Goal: Information Seeking & Learning: Check status

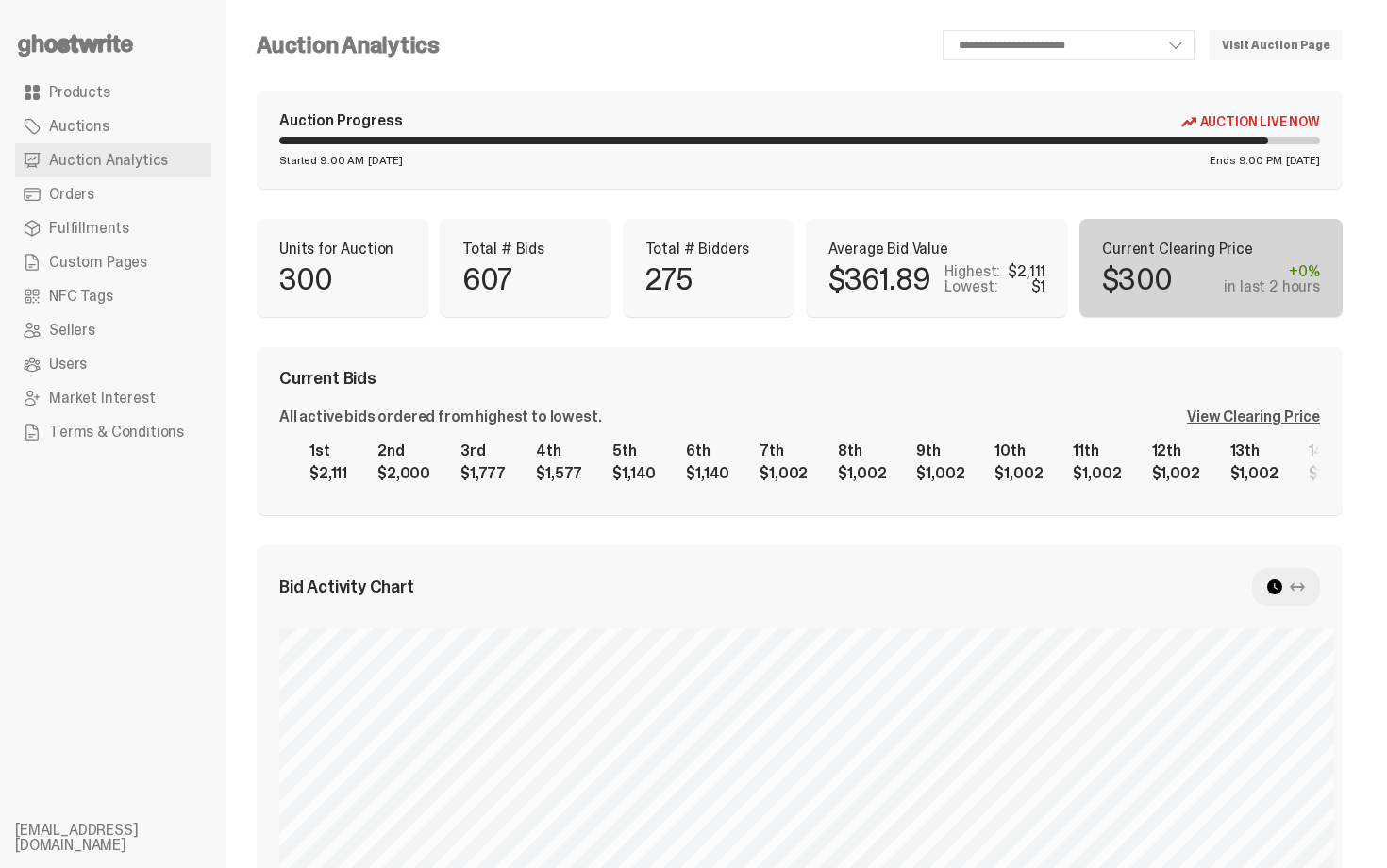
click at [1050, 163] on div "Started 9:00 AM [DATE] Ends 9:00 PM [DATE]" at bounding box center [799, 161] width 1040 height 12
click at [922, 198] on div "**********" at bounding box center [800, 748] width 1086 height 1436
select select "**"
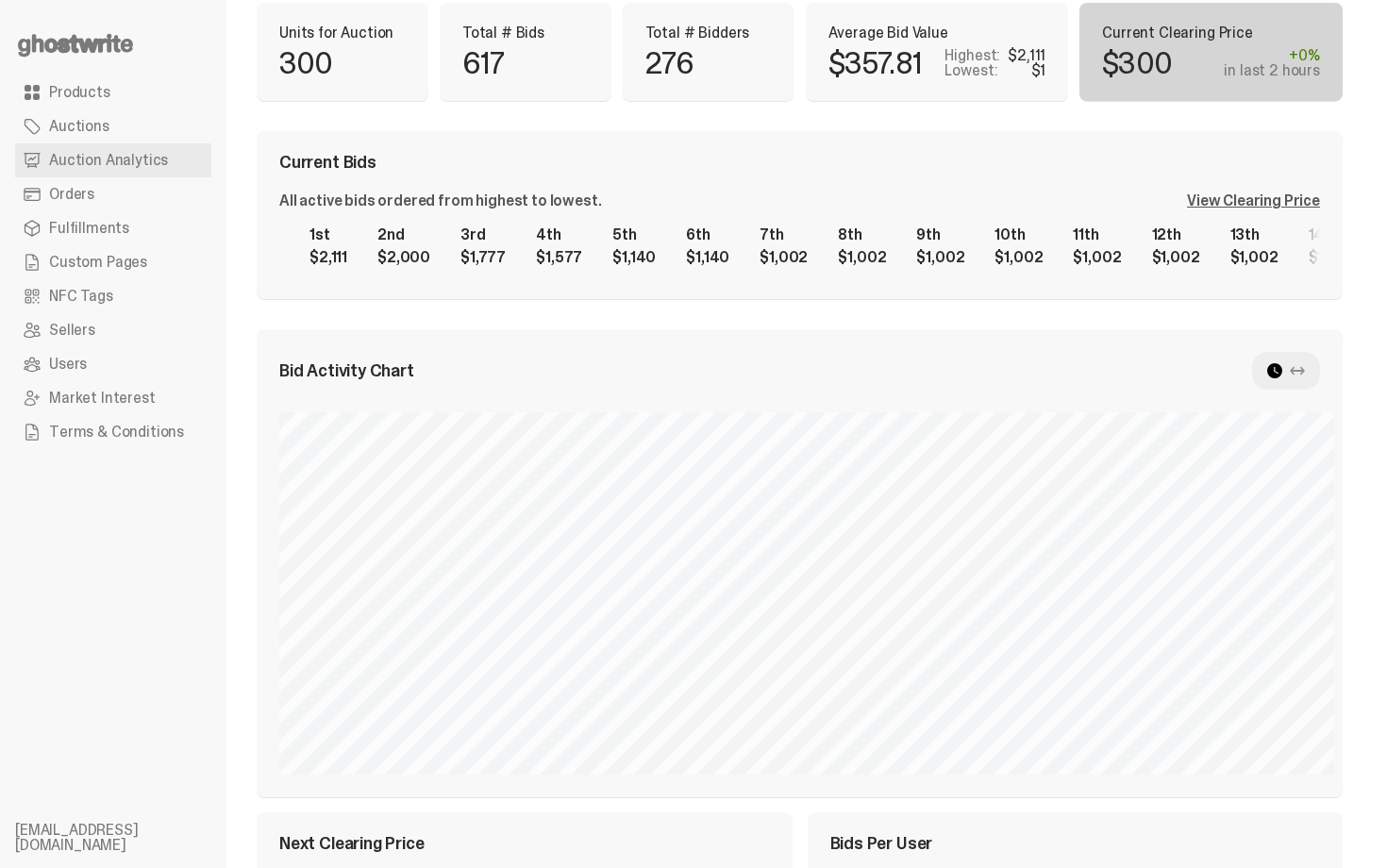
scroll to position [189, 0]
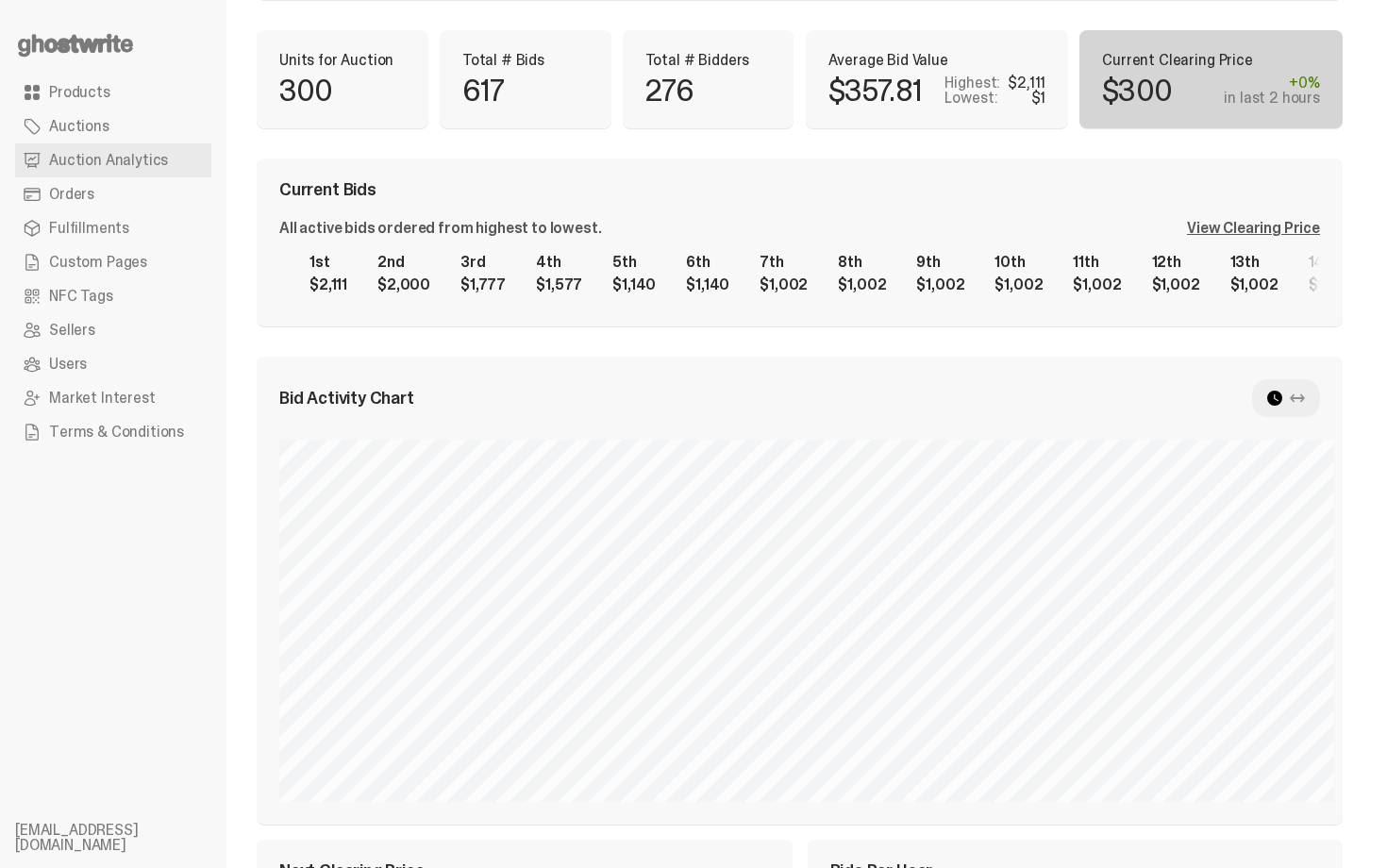
click at [1222, 226] on div "View Clearing Price" at bounding box center [1253, 228] width 133 height 15
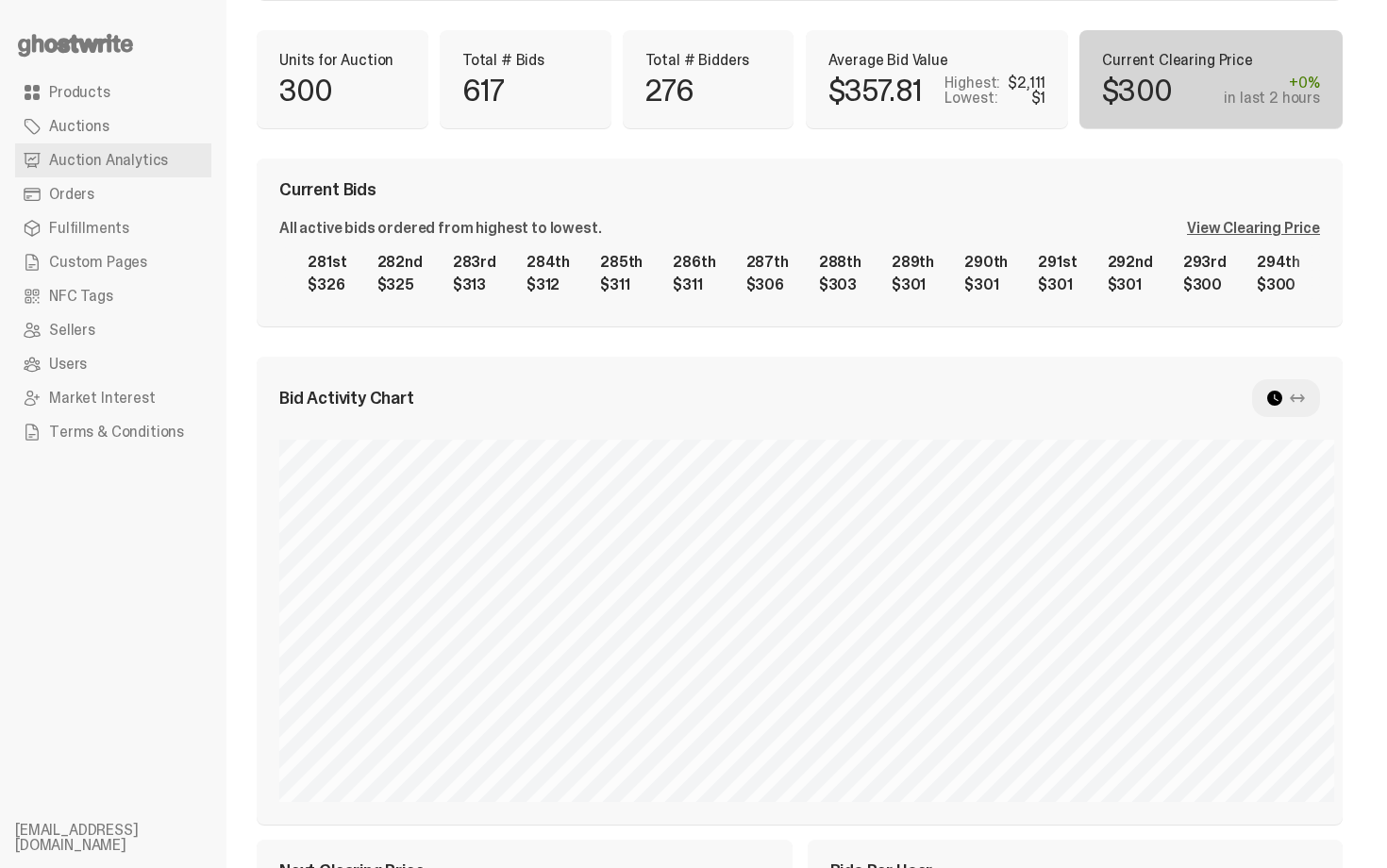
click at [1166, 298] on div "1st $2,111 2nd $2,000 3rd $1,777 4th $1,577 5th $1,140 6th $1,140 7th $1,002 8t…" at bounding box center [799, 273] width 1040 height 61
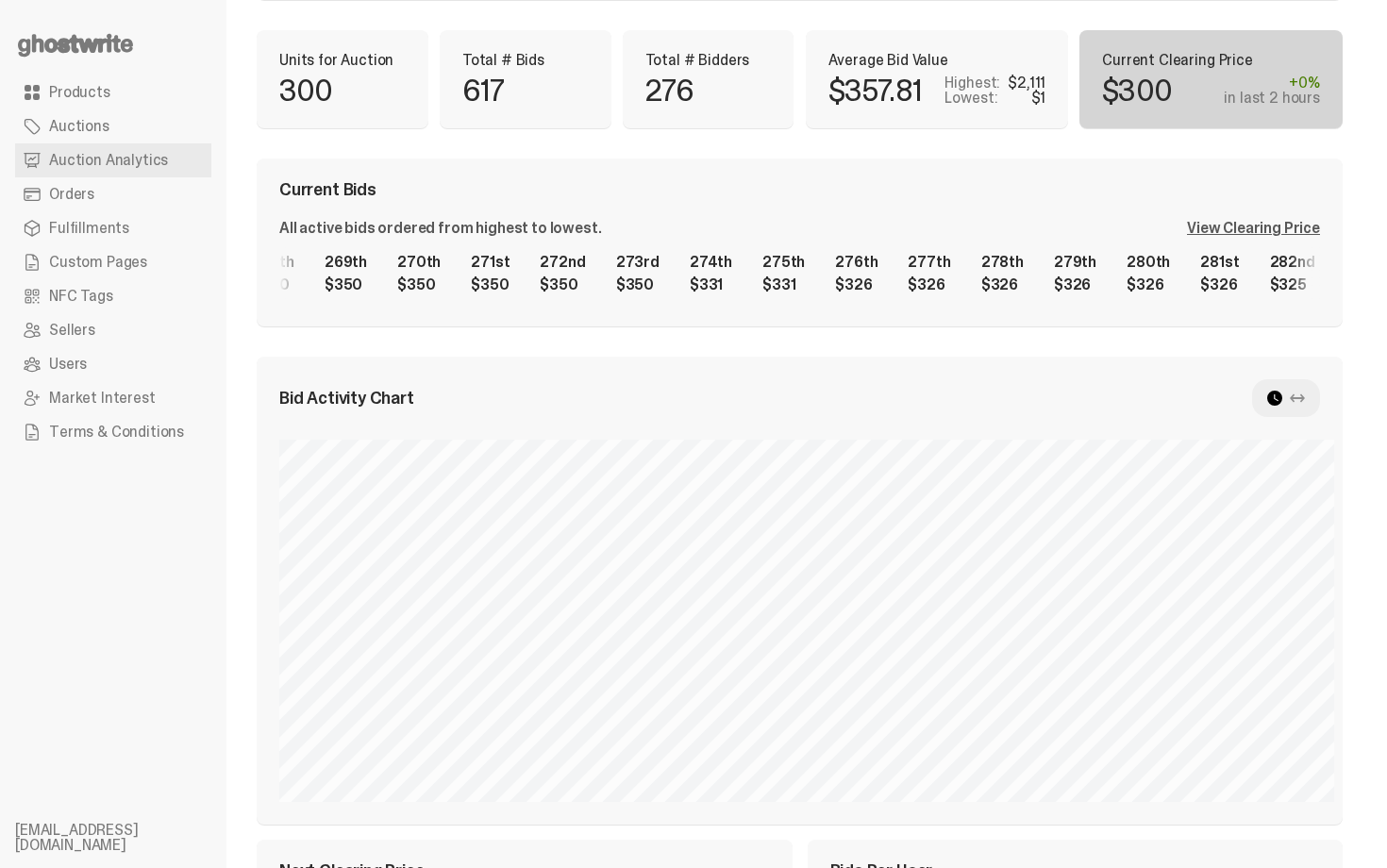
click at [1147, 280] on div "1st $2,111 2nd $2,000 3rd $1,777 4th $1,577 5th $1,140 6th $1,140 7th $1,002 8t…" at bounding box center [799, 273] width 1040 height 61
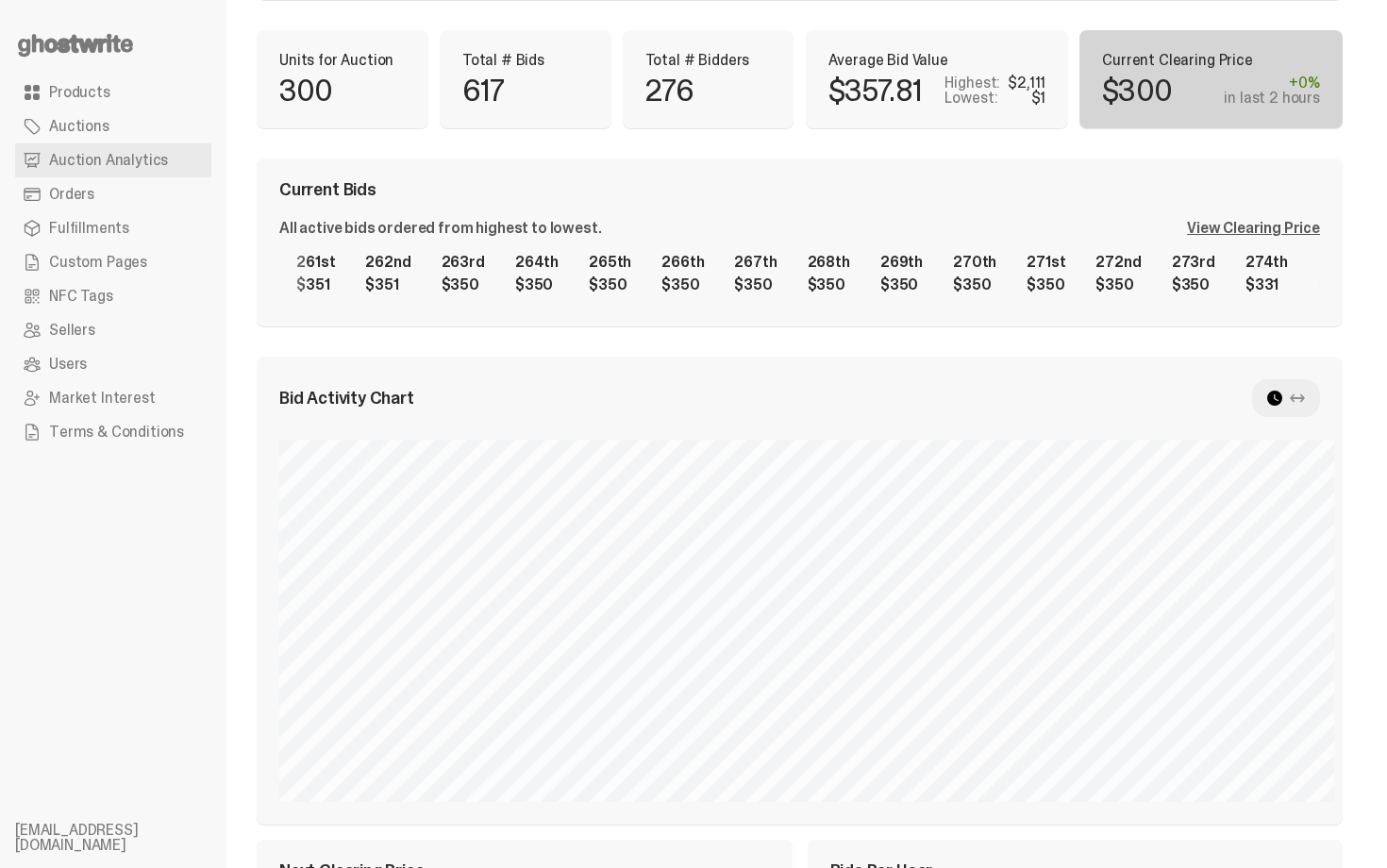
click at [1182, 268] on div "1st $2,111 2nd $2,000 3rd $1,777 4th $1,577 5th $1,140 6th $1,140 7th $1,002 8t…" at bounding box center [799, 273] width 1040 height 61
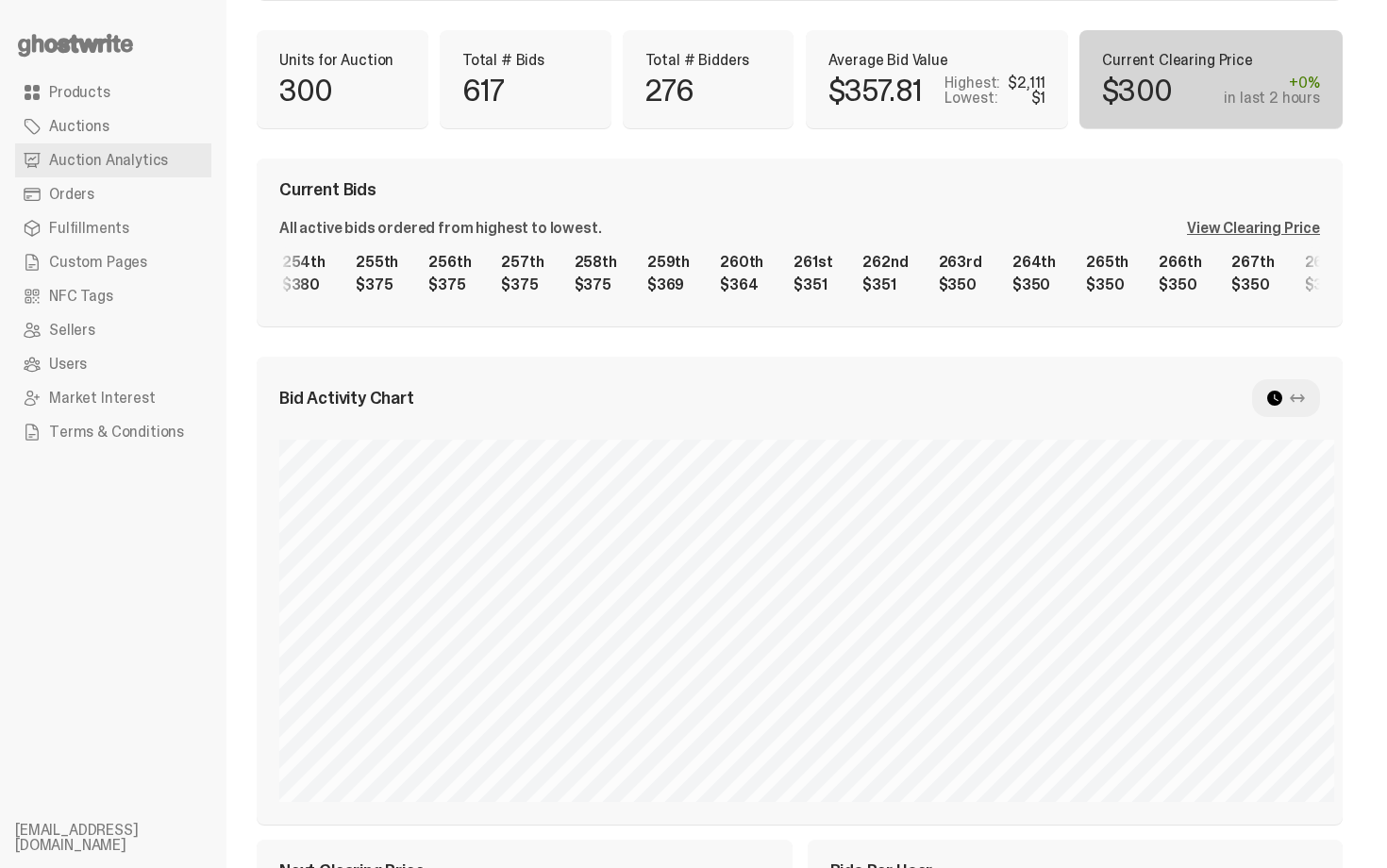
click at [1321, 252] on div "1st $2,111 2nd $2,000 3rd $1,777 4th $1,577 5th $1,140 6th $1,140 7th $1,002 8t…" at bounding box center [799, 273] width 1040 height 61
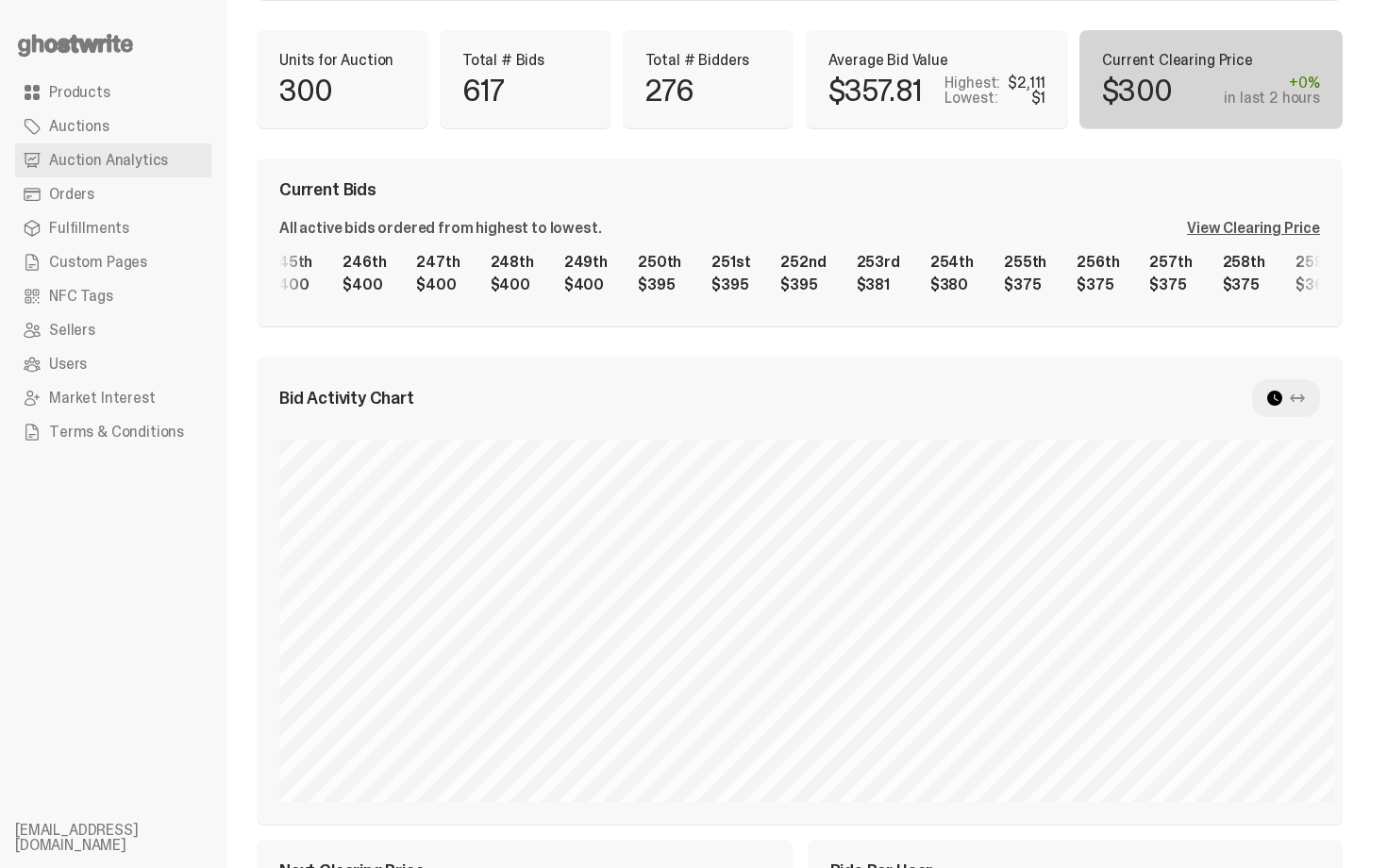
click at [1258, 275] on div "1st $2,111 2nd $2,000 3rd $1,777 4th $1,577 5th $1,140 6th $1,140 7th $1,002 8t…" at bounding box center [799, 273] width 1040 height 61
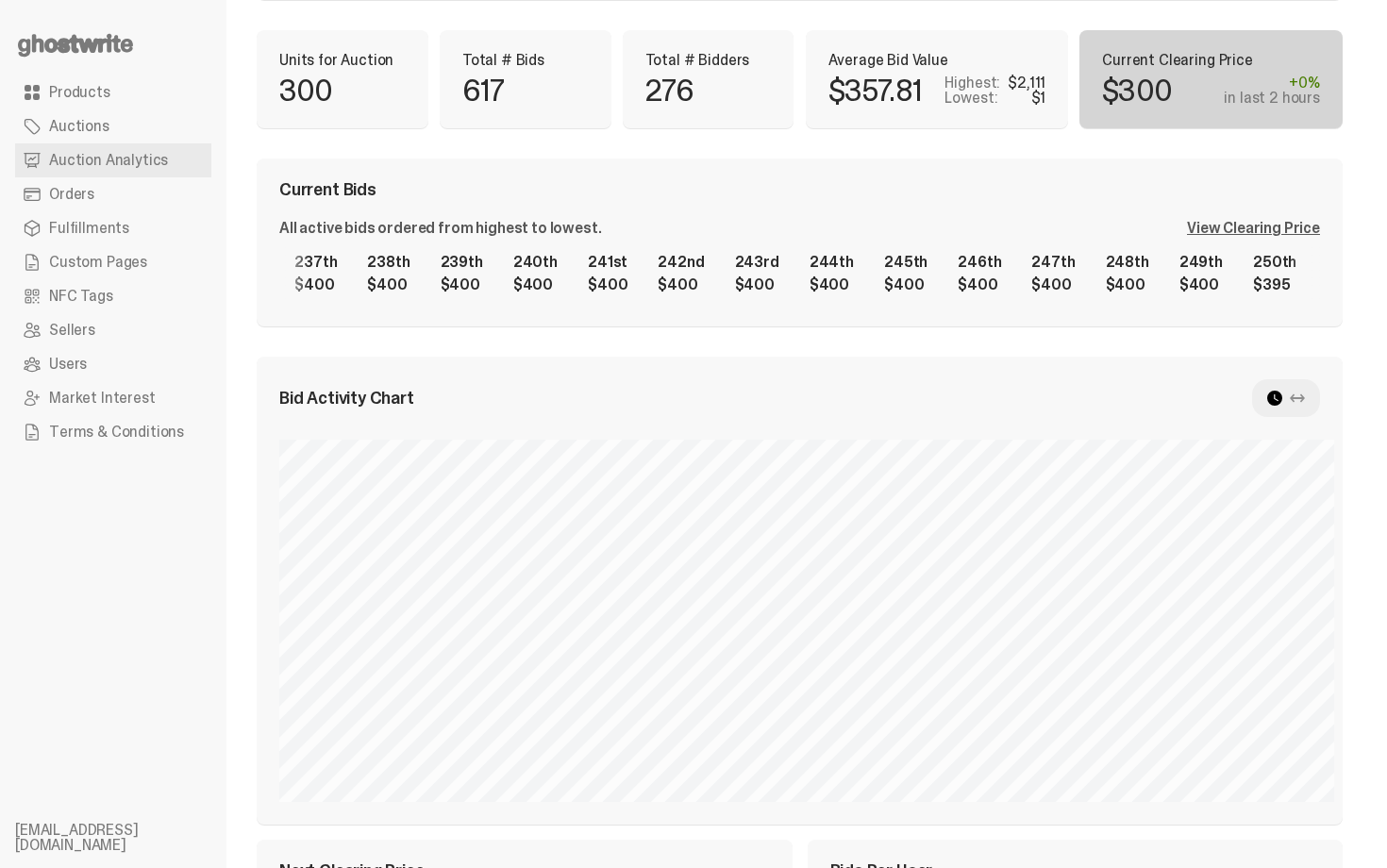
click at [1212, 304] on div "1st $2,111 2nd $2,000 3rd $1,777 4th $1,577 5th $1,140 6th $1,140 7th $1,002 8t…" at bounding box center [799, 273] width 1040 height 61
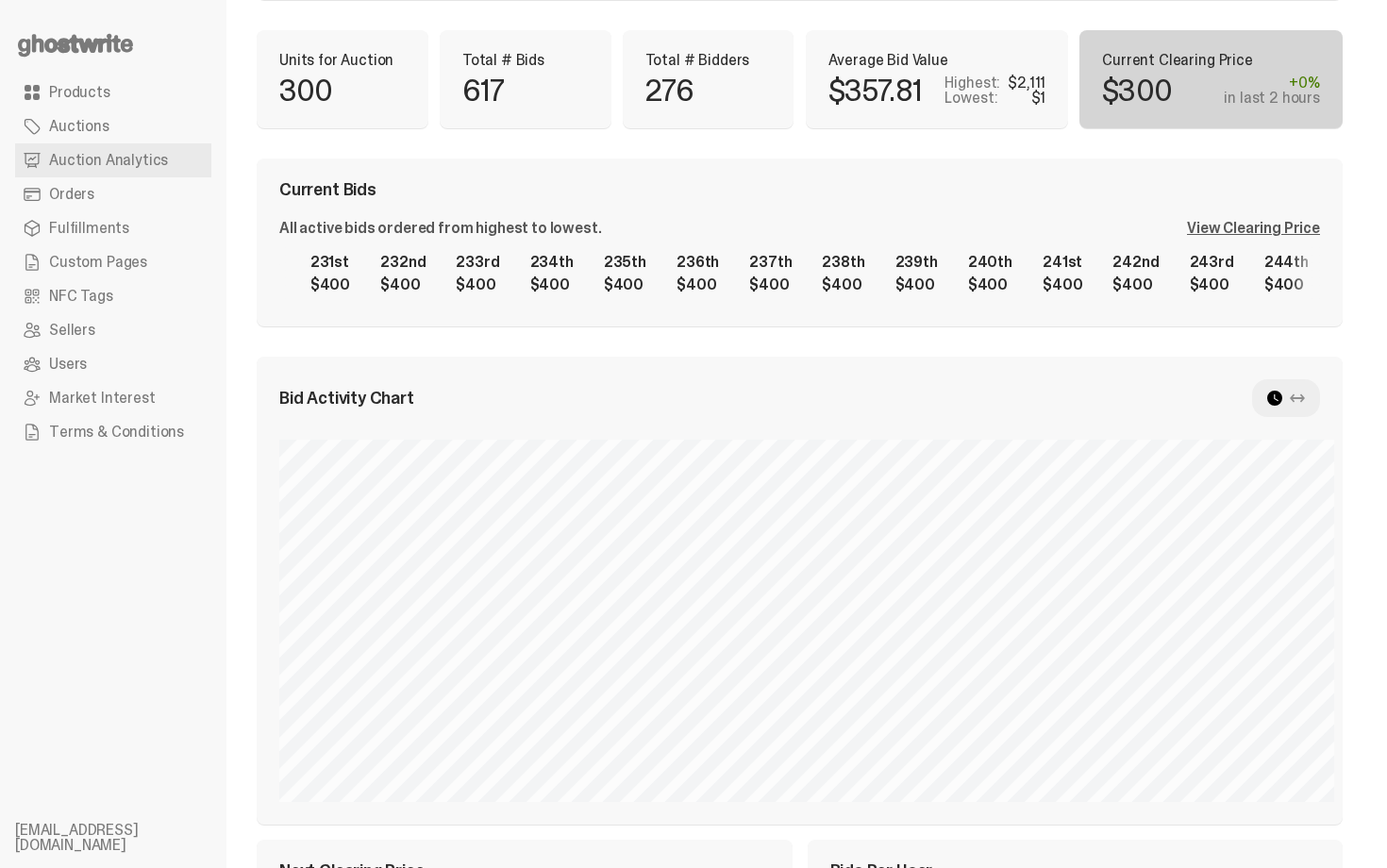
click at [1085, 300] on div "1st $2,111 2nd $2,000 3rd $1,777 4th $1,577 5th $1,140 6th $1,140 7th $1,002 8t…" at bounding box center [799, 273] width 1040 height 61
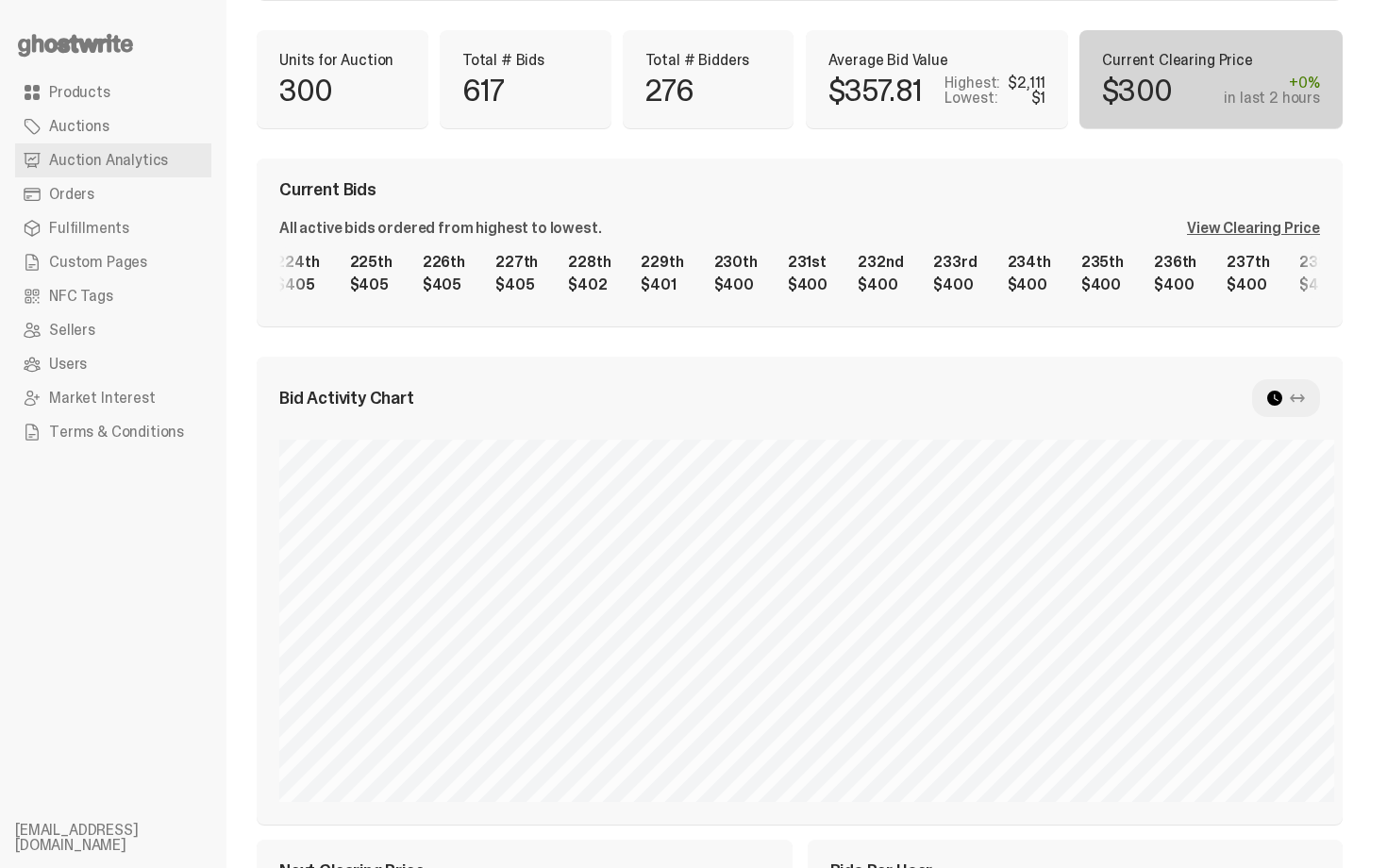
click at [1233, 266] on div "1st $2,111 2nd $2,000 3rd $1,777 4th $1,577 5th $1,140 6th $1,140 7th $1,002 8t…" at bounding box center [799, 273] width 1040 height 61
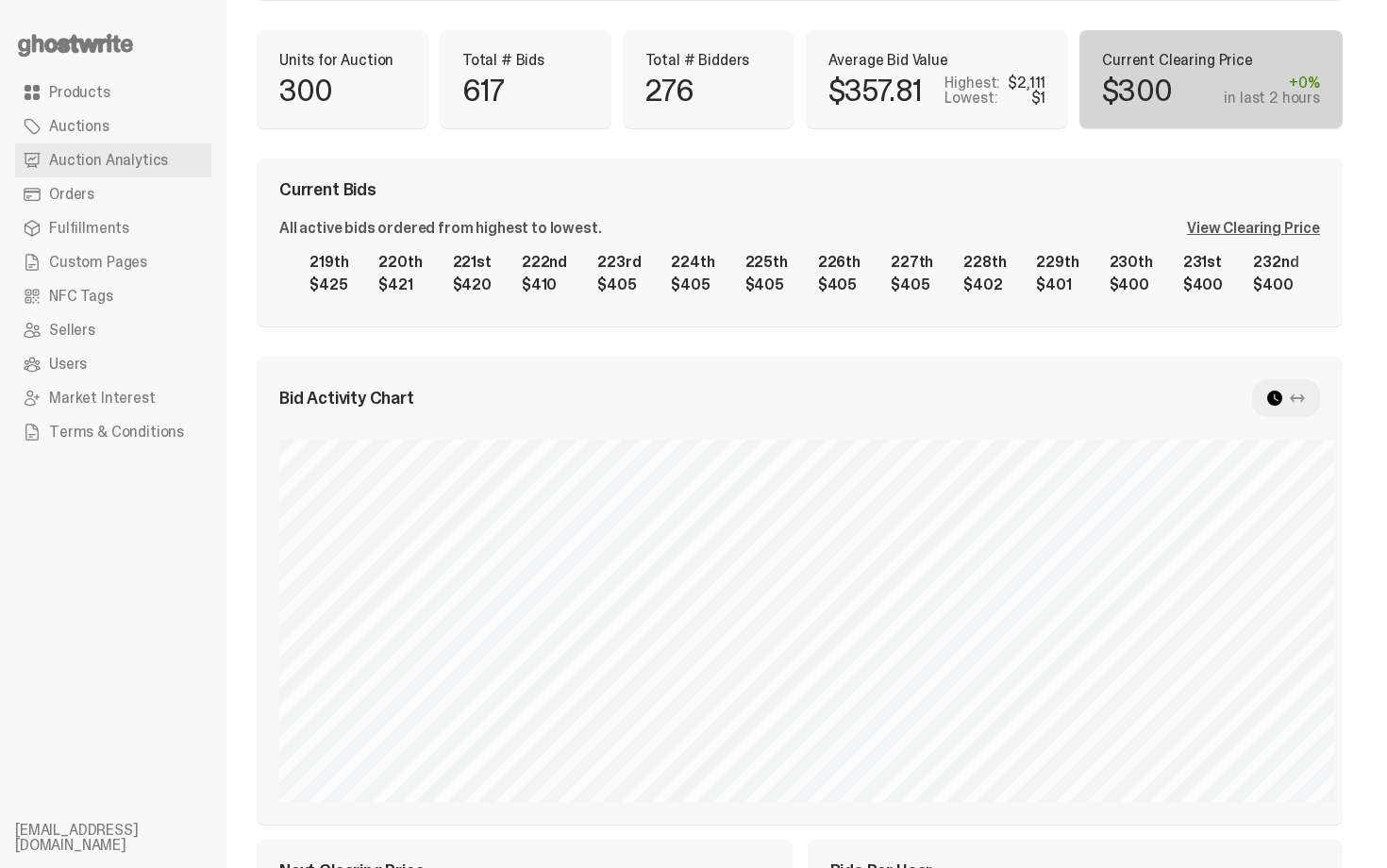
click at [1253, 261] on div "1st $2,111 2nd $2,000 3rd $1,777 4th $1,577 5th $1,140 6th $1,140 7th $1,002 8t…" at bounding box center [799, 273] width 1040 height 61
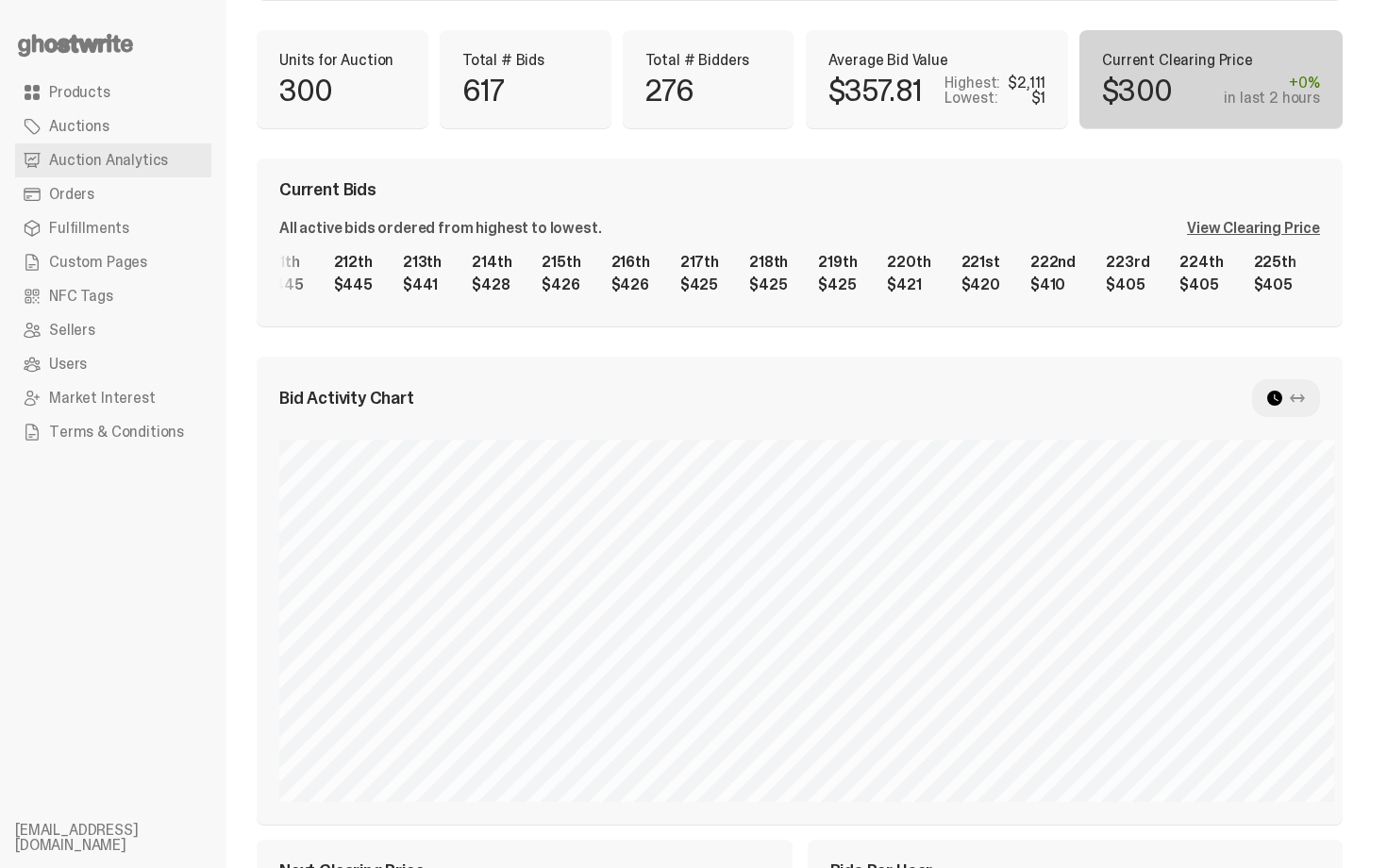
click at [1240, 244] on div "1st $2,111 2nd $2,000 3rd $1,777 4th $1,577 5th $1,140 6th $1,140 7th $1,002 8t…" at bounding box center [799, 273] width 1040 height 61
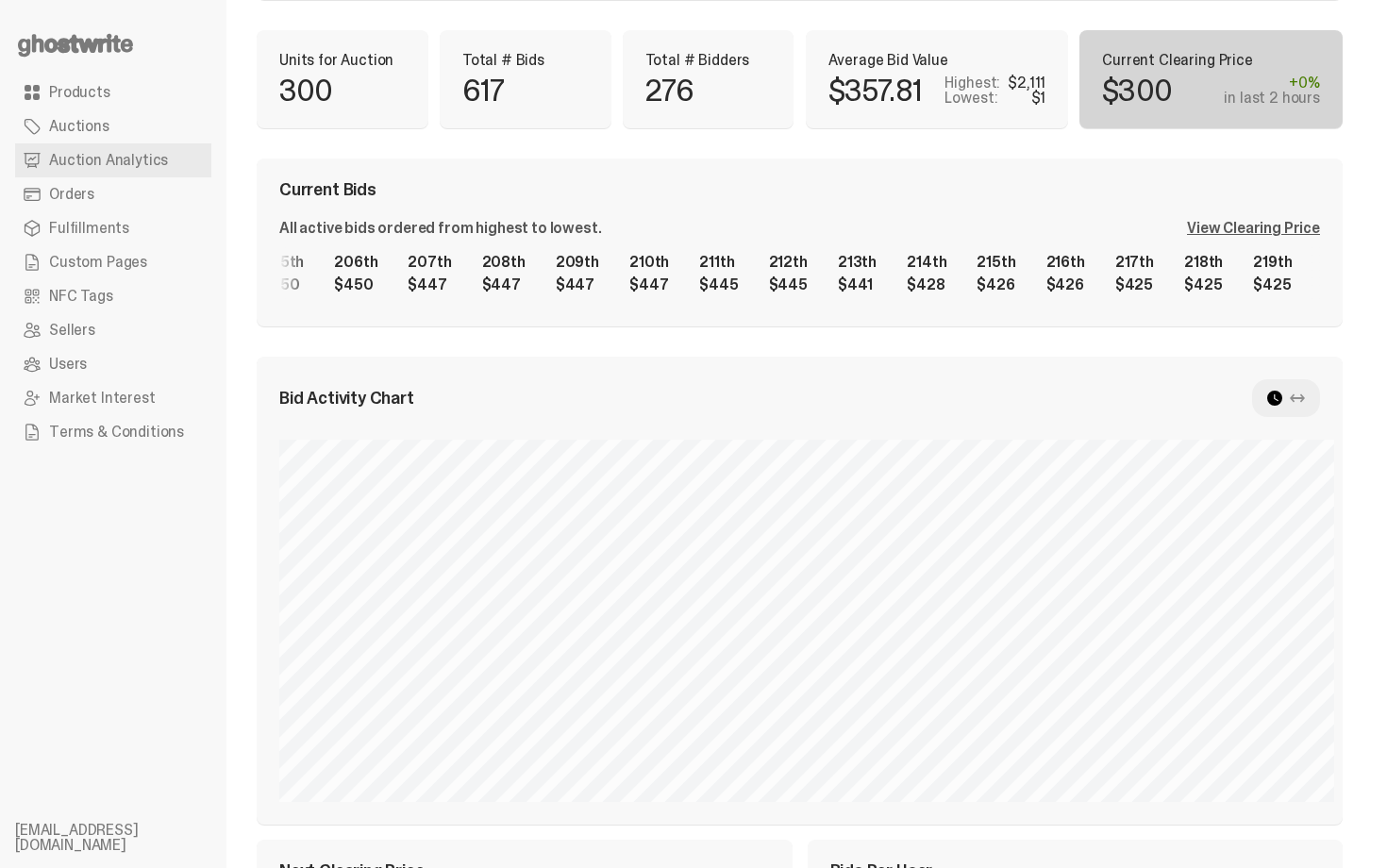
click at [1194, 269] on div "1st $2,111 2nd $2,000 3rd $1,777 4th $1,577 5th $1,140 6th $1,140 7th $1,002 8t…" at bounding box center [799, 273] width 1040 height 61
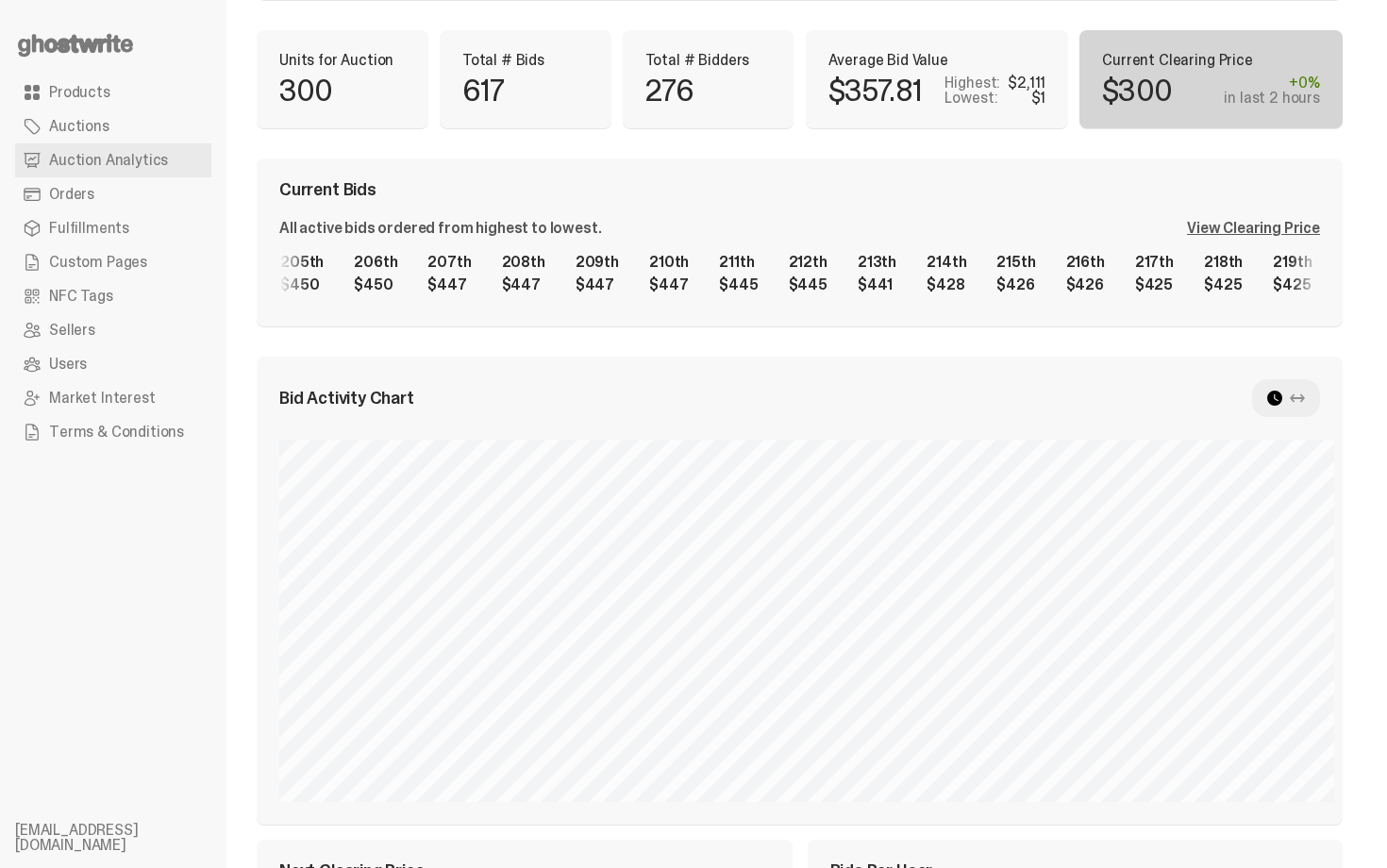
drag, startPoint x: 907, startPoint y: 238, endPoint x: 1153, endPoint y: 228, distance: 246.2
click at [1152, 234] on div "All active bids ordered from highest to lowest. View Clearing Price 1st $2,111 …" at bounding box center [799, 262] width 1040 height 83
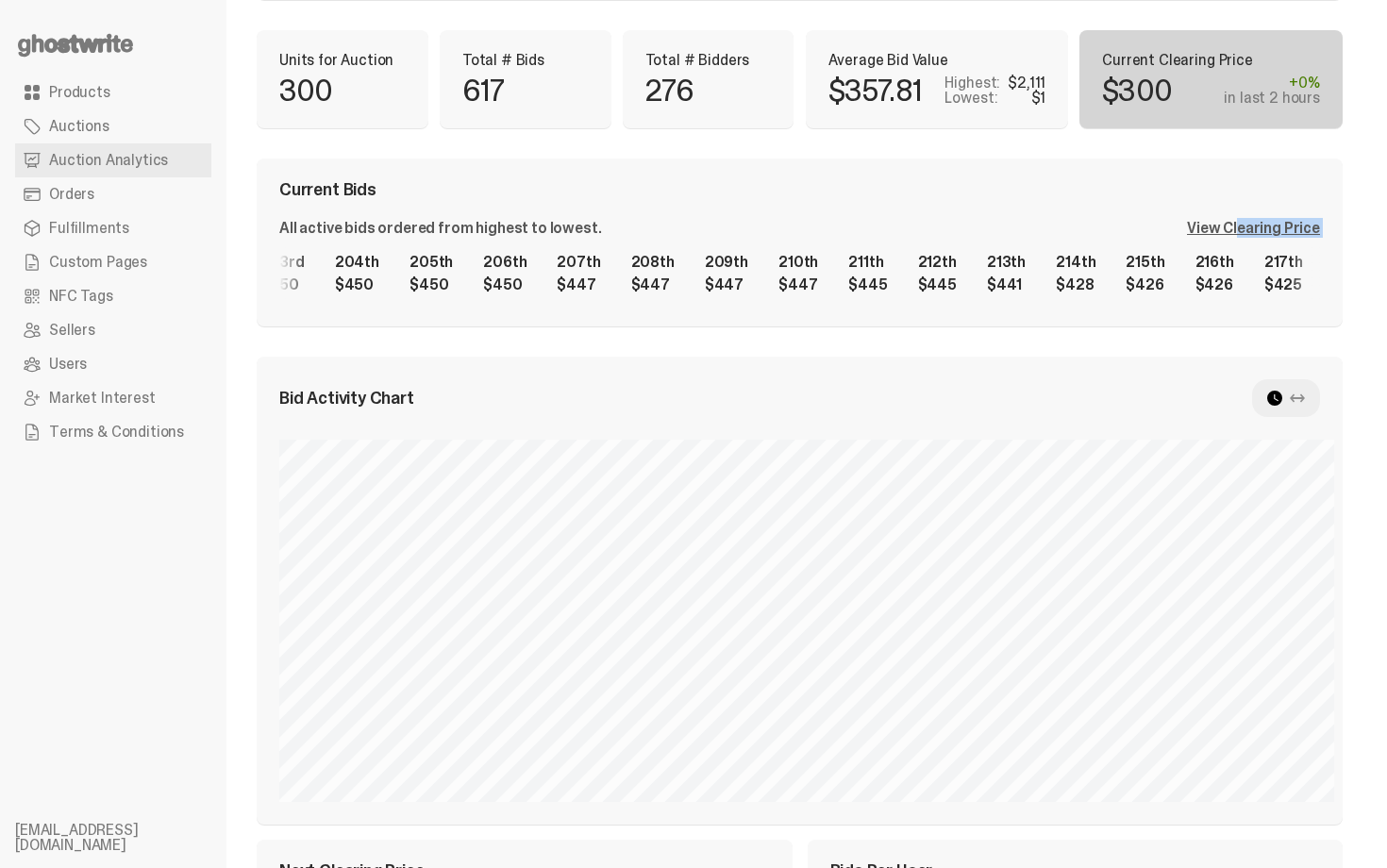
scroll to position [0, 14188]
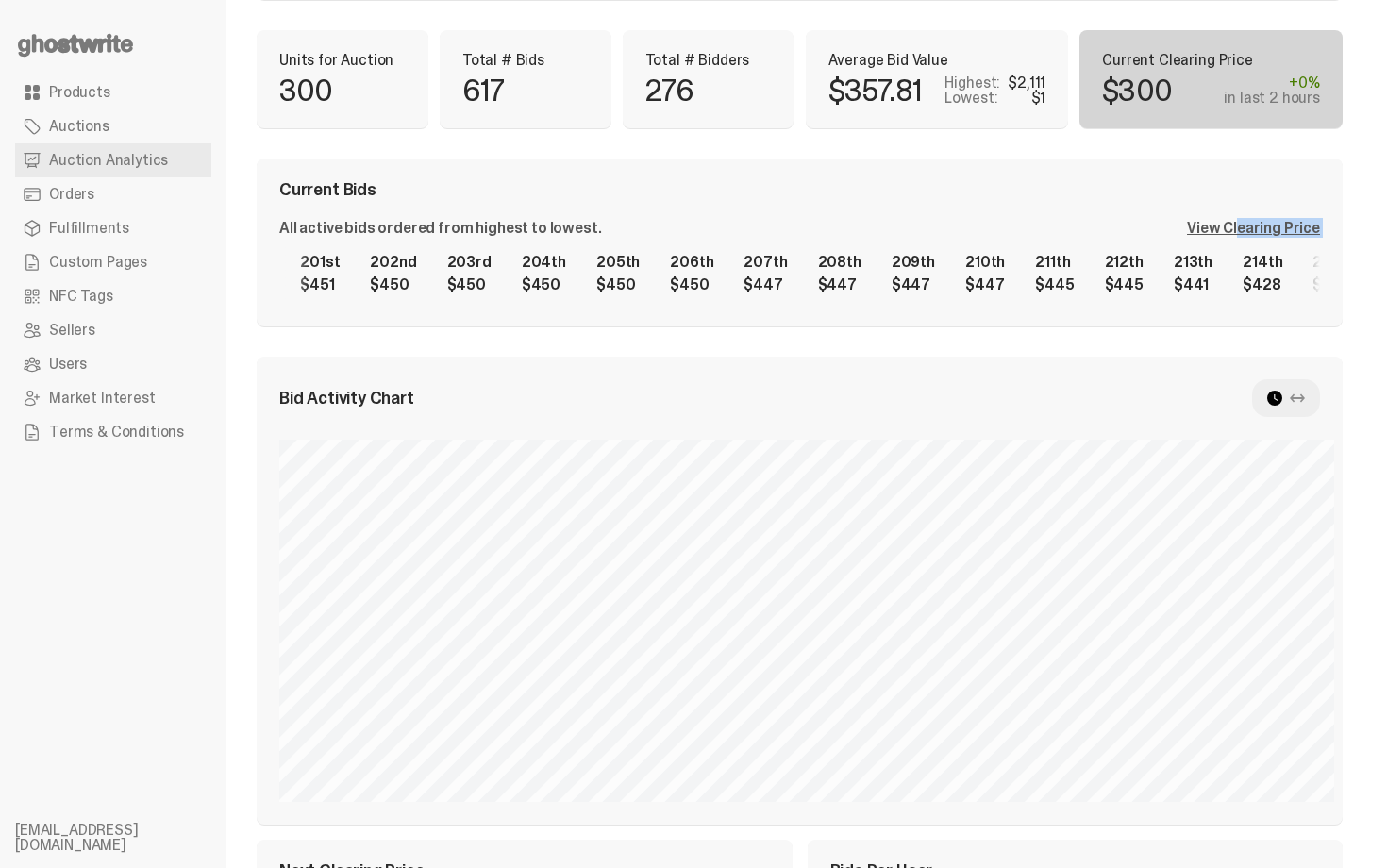
click at [1242, 272] on div "1st $2,111 2nd $2,000 3rd $1,777 4th $1,577 5th $1,140 6th $1,140 7th $1,002 8t…" at bounding box center [799, 273] width 1040 height 61
click at [1032, 208] on div "Current Bids All active bids ordered from highest to lowest. View Clearing Pric…" at bounding box center [800, 243] width 1086 height 168
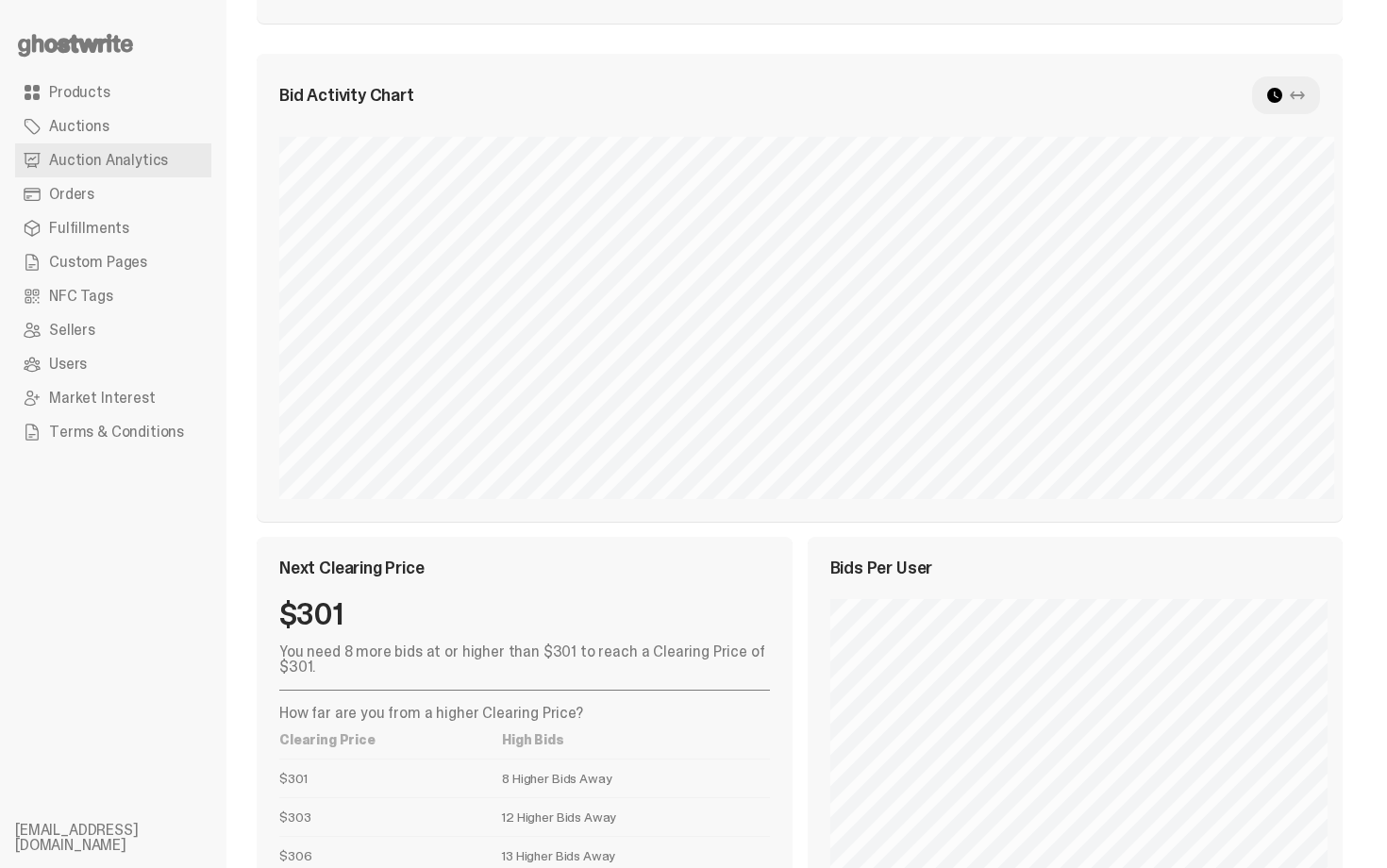
scroll to position [386, 0]
